Goal: Task Accomplishment & Management: Manage account settings

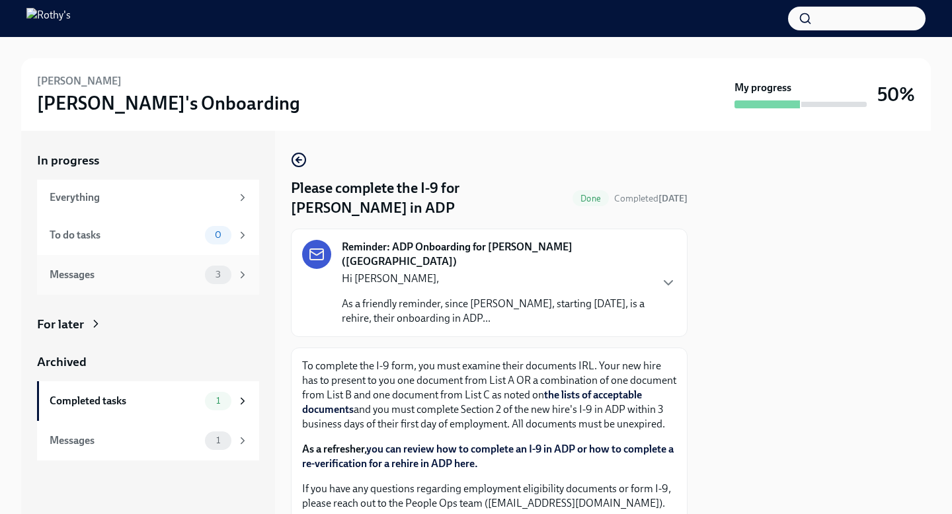
click at [182, 274] on div "Messages" at bounding box center [125, 275] width 150 height 15
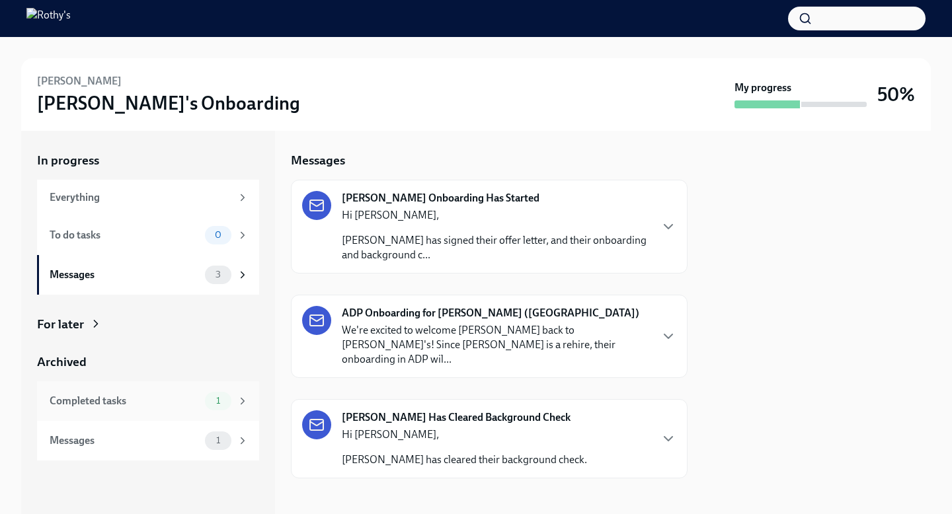
click at [165, 401] on div "Completed tasks" at bounding box center [125, 401] width 150 height 15
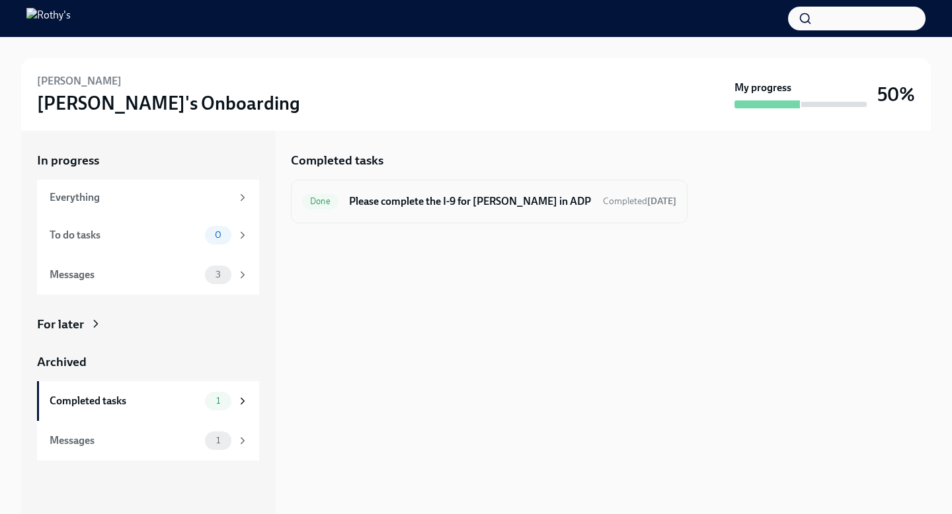
click at [313, 206] on span "Done" at bounding box center [320, 201] width 36 height 10
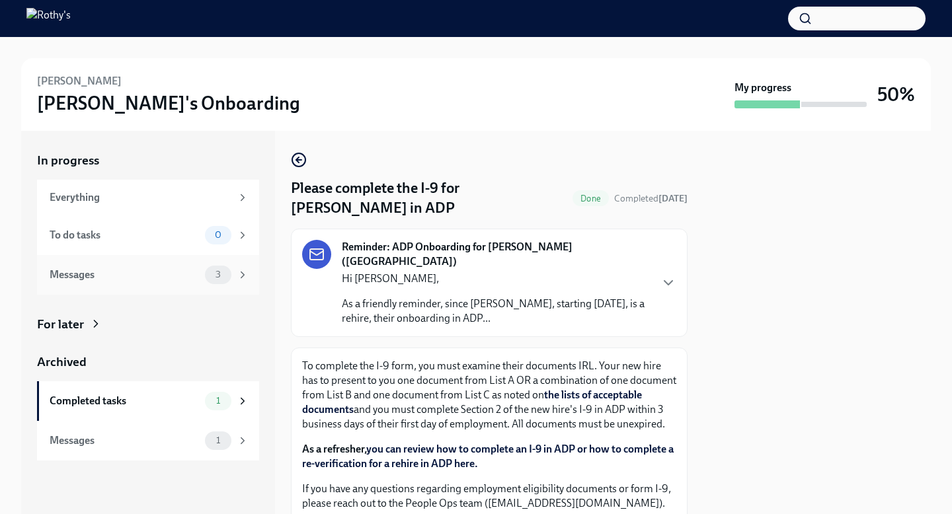
click at [238, 275] on icon at bounding box center [243, 275] width 12 height 12
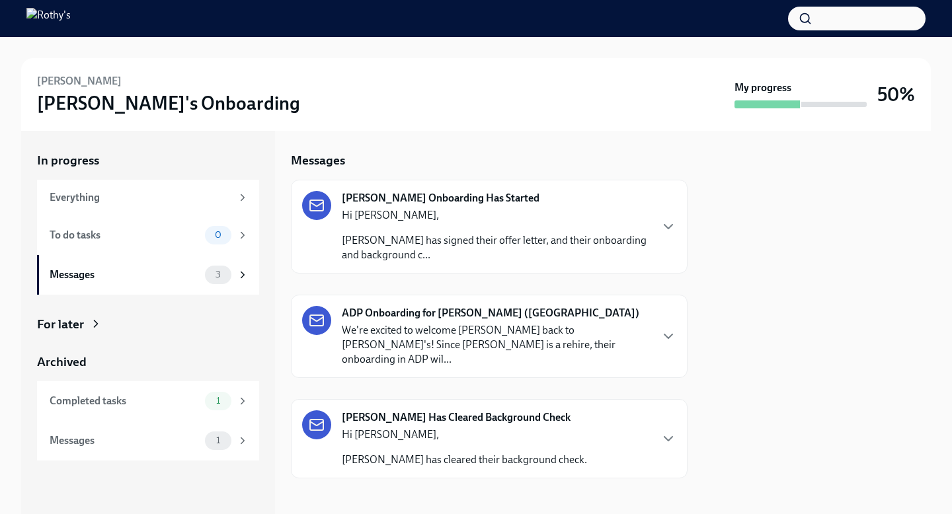
click at [463, 243] on p "[PERSON_NAME] has signed their offer letter, and their onboarding and backgroun…" at bounding box center [496, 247] width 308 height 29
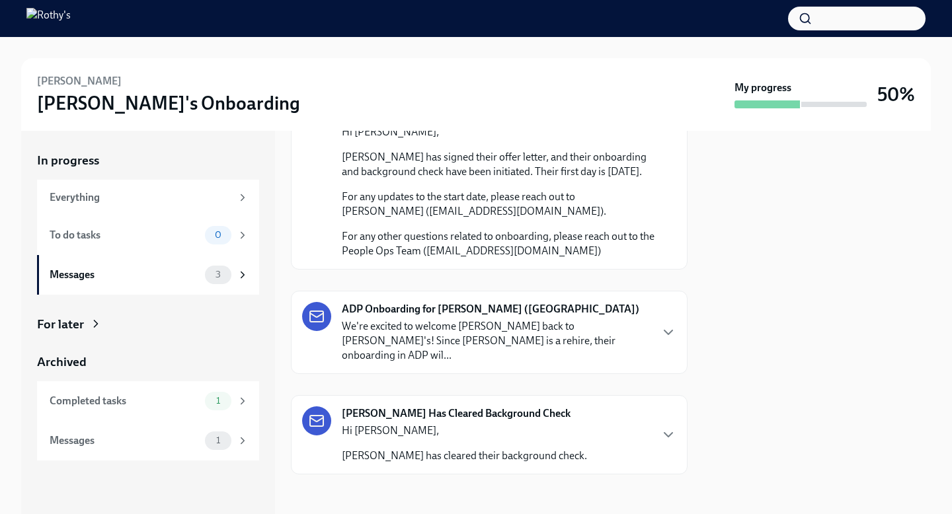
scroll to position [126, 0]
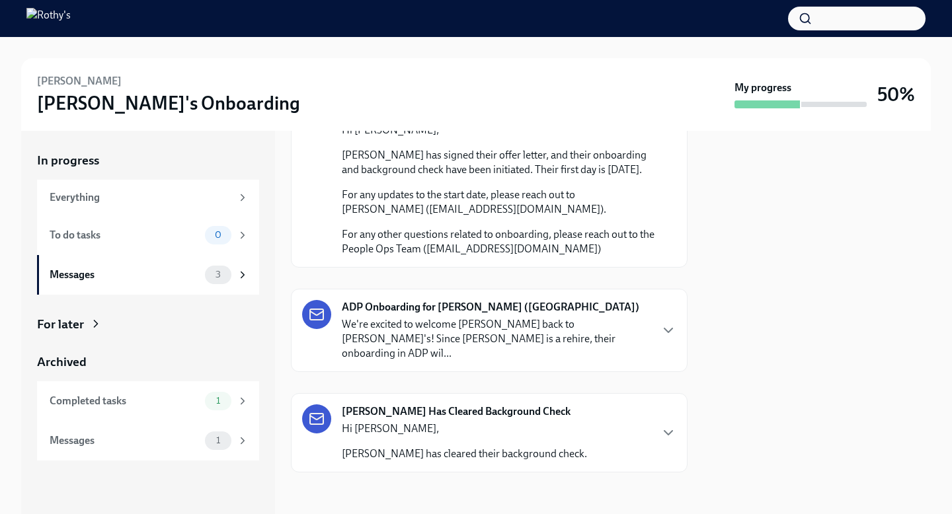
click at [546, 333] on p "We're excited to welcome [PERSON_NAME] back to [PERSON_NAME]'s! Since [PERSON_N…" at bounding box center [496, 339] width 308 height 44
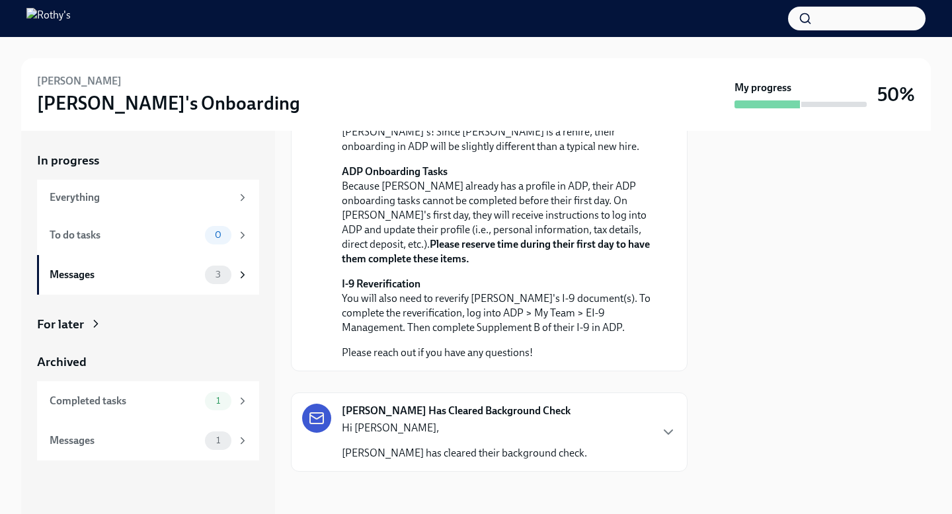
scroll to position [392, 0]
click at [543, 429] on p "Hi [PERSON_NAME]," at bounding box center [464, 428] width 245 height 15
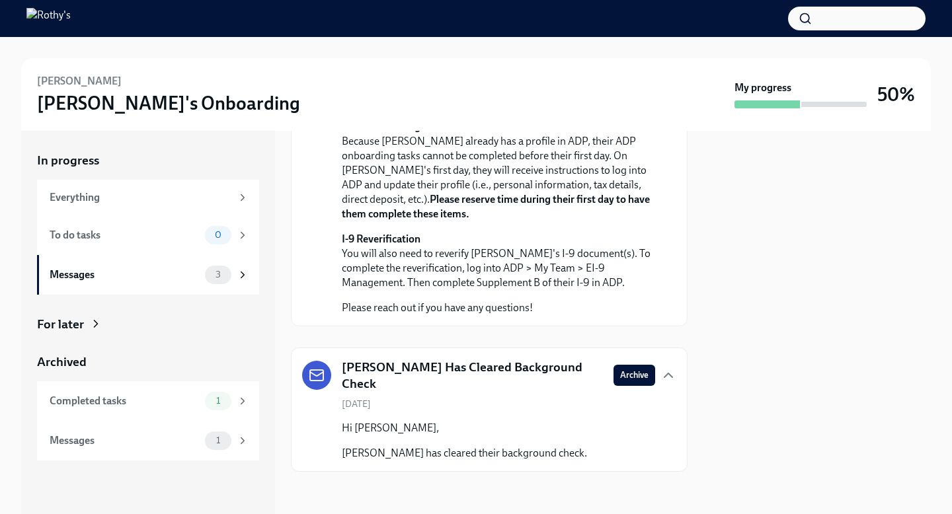
scroll to position [437, 0]
click at [165, 405] on div "Completed tasks" at bounding box center [125, 401] width 150 height 15
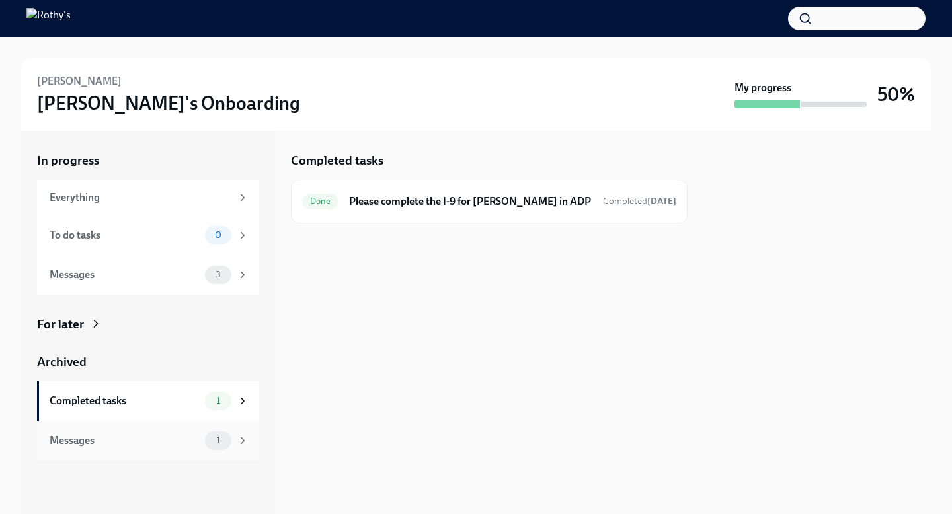
click at [162, 442] on div "Messages" at bounding box center [125, 441] width 150 height 15
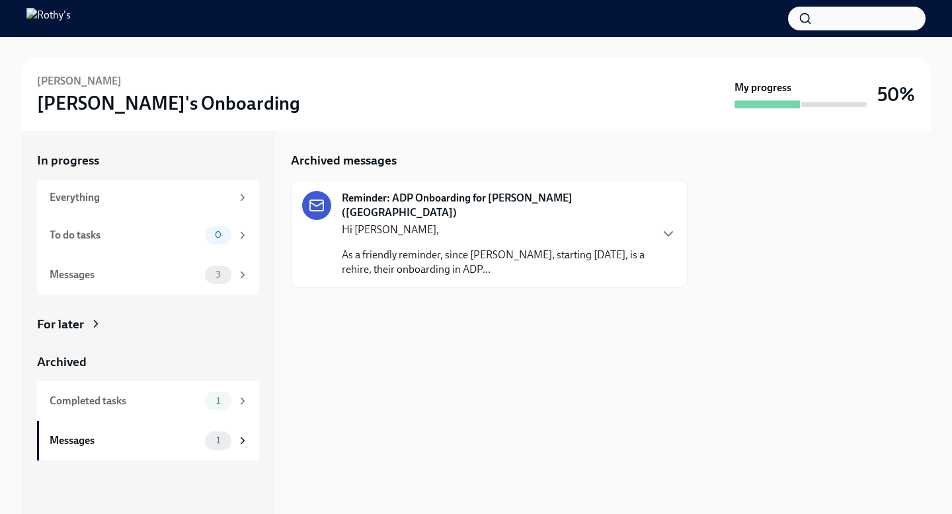
click at [498, 248] on p "As a friendly reminder, since [PERSON_NAME], starting [DATE], is a rehire, thei…" at bounding box center [496, 262] width 308 height 29
